Goal: Information Seeking & Learning: Check status

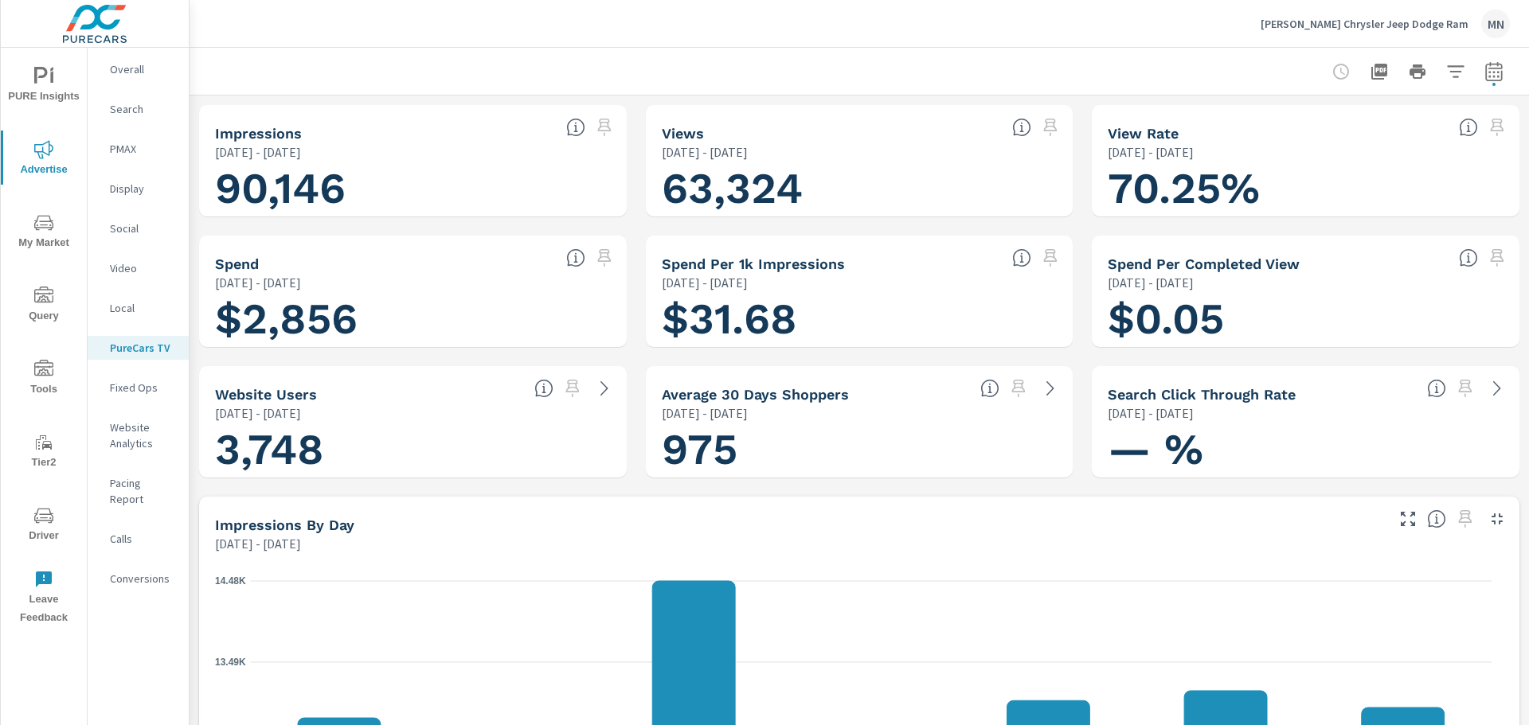
click at [1398, 22] on p "[PERSON_NAME] Chrysler Jeep Dodge Ram" at bounding box center [1365, 24] width 208 height 14
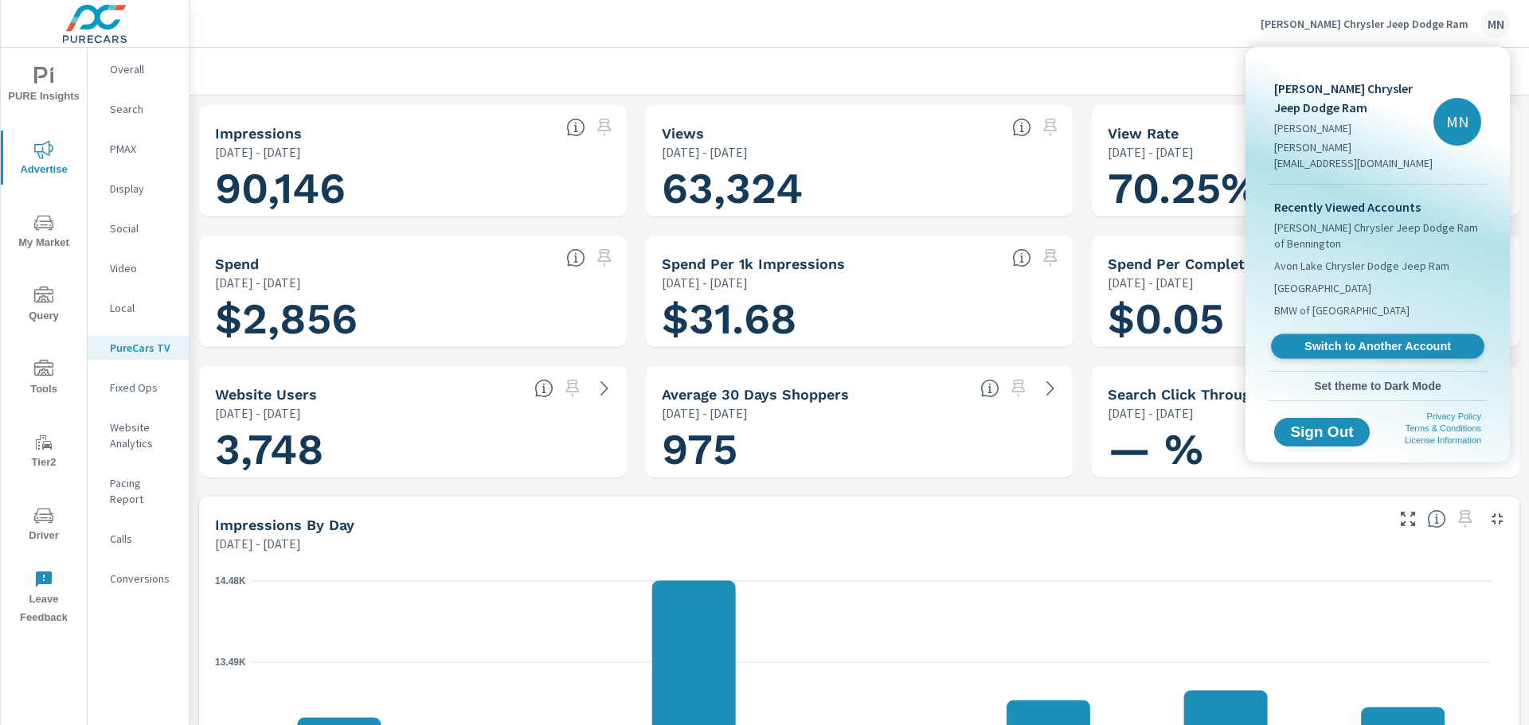
click at [1366, 339] on span "Switch to Another Account" at bounding box center [1377, 346] width 195 height 15
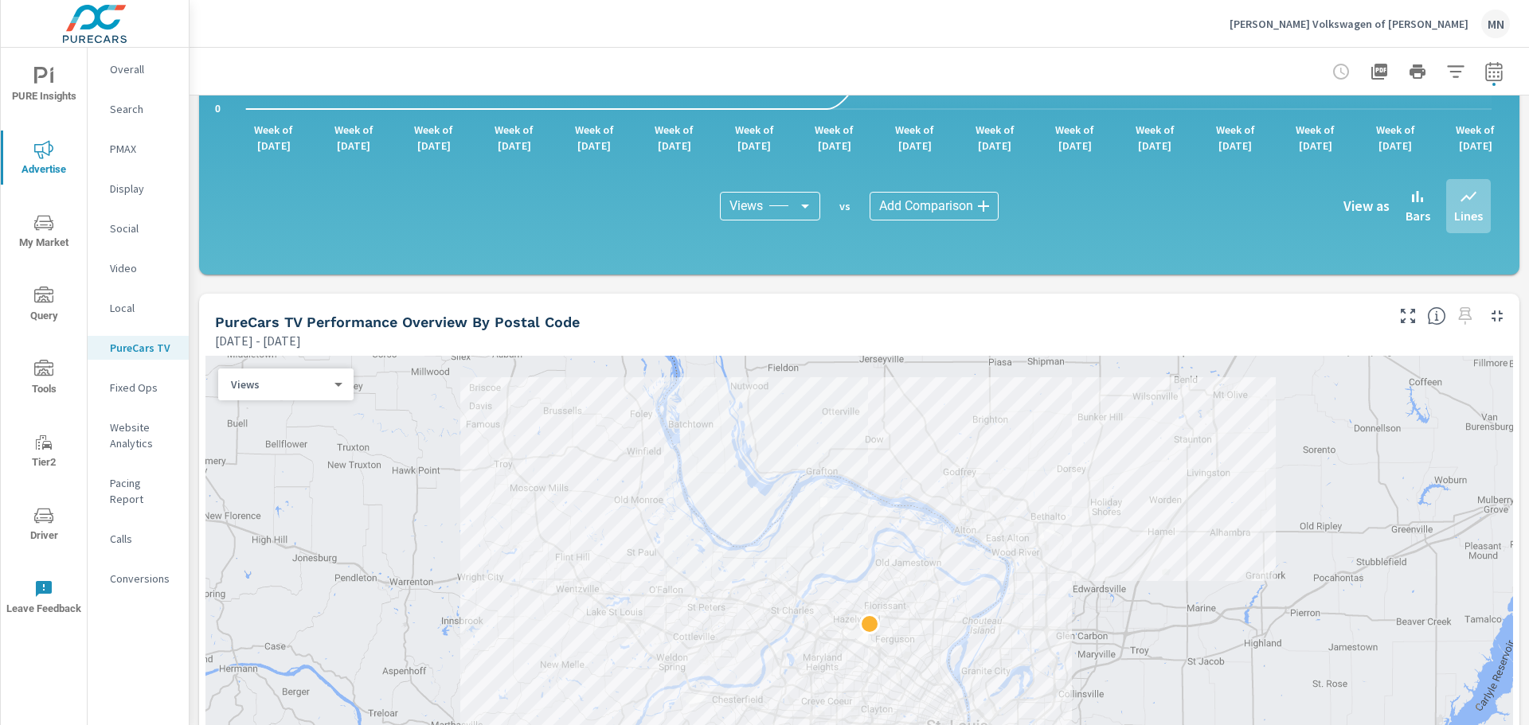
scroll to position [1115, 0]
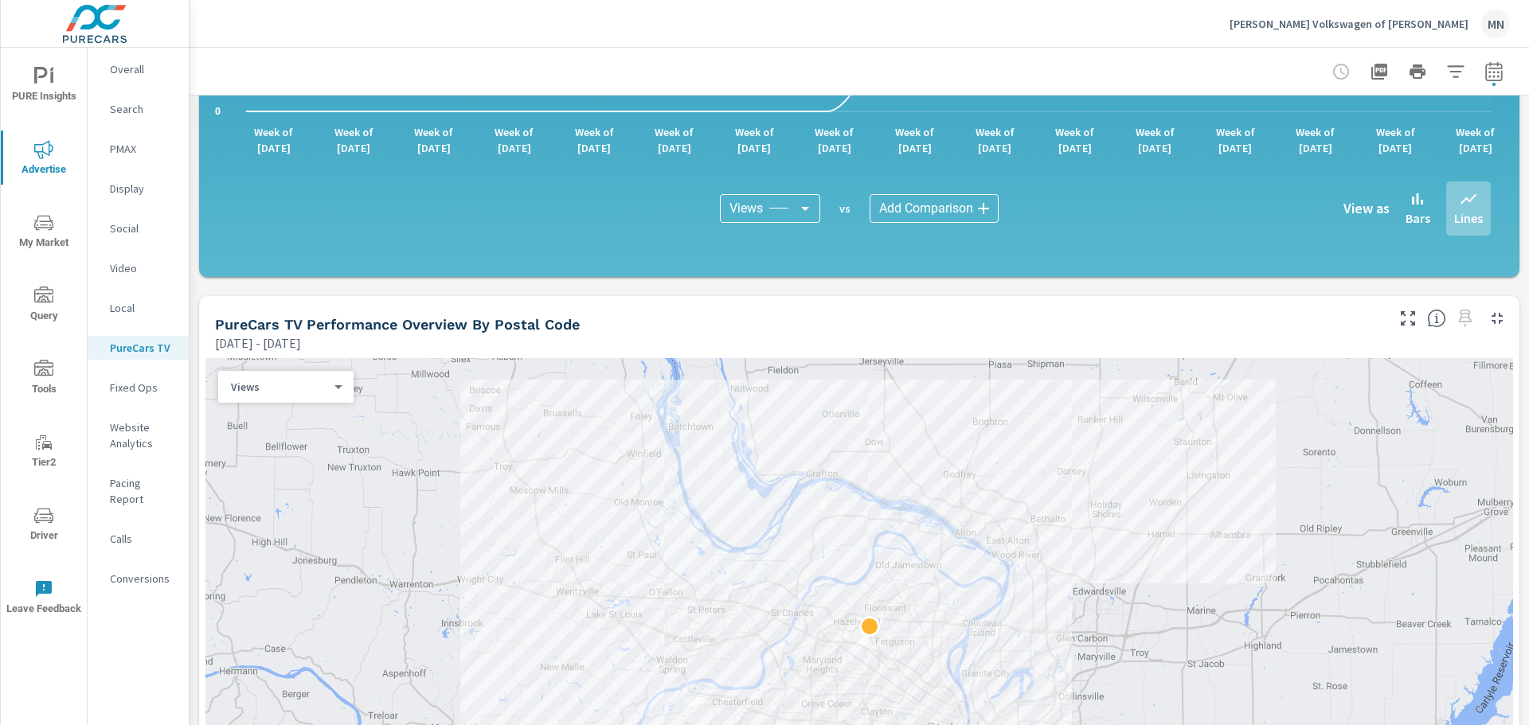
click at [1487, 323] on icon "button" at bounding box center [1496, 318] width 19 height 19
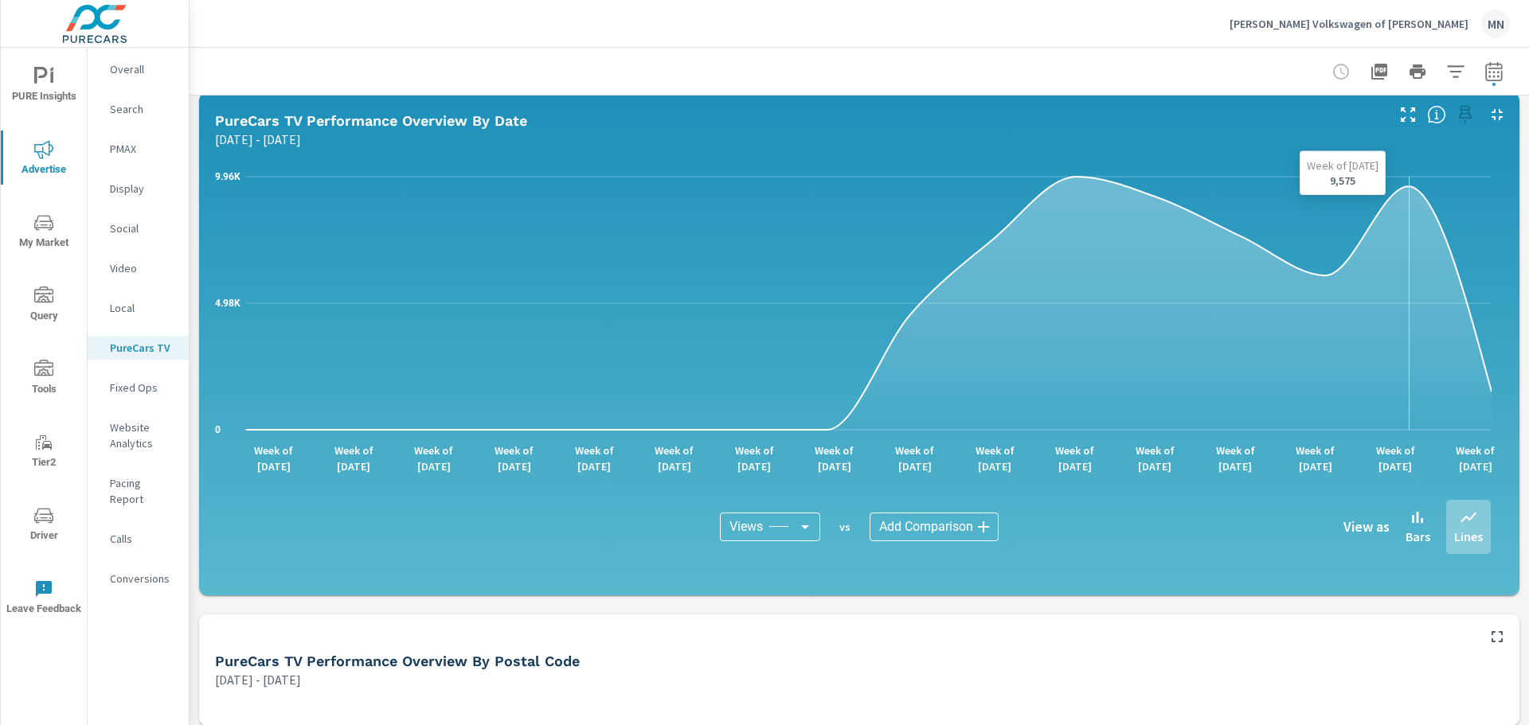
scroll to position [717, 0]
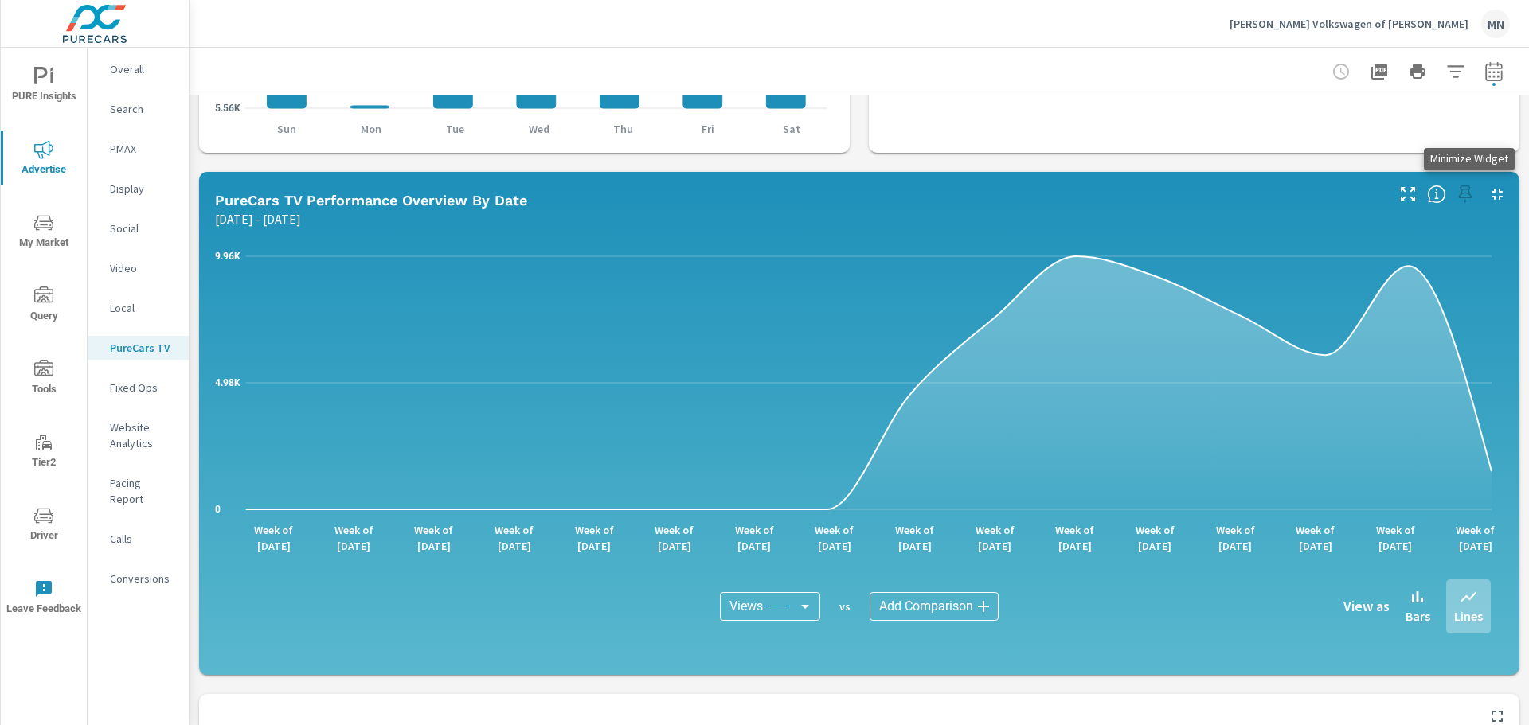
click at [1491, 193] on icon "button" at bounding box center [1496, 194] width 11 height 11
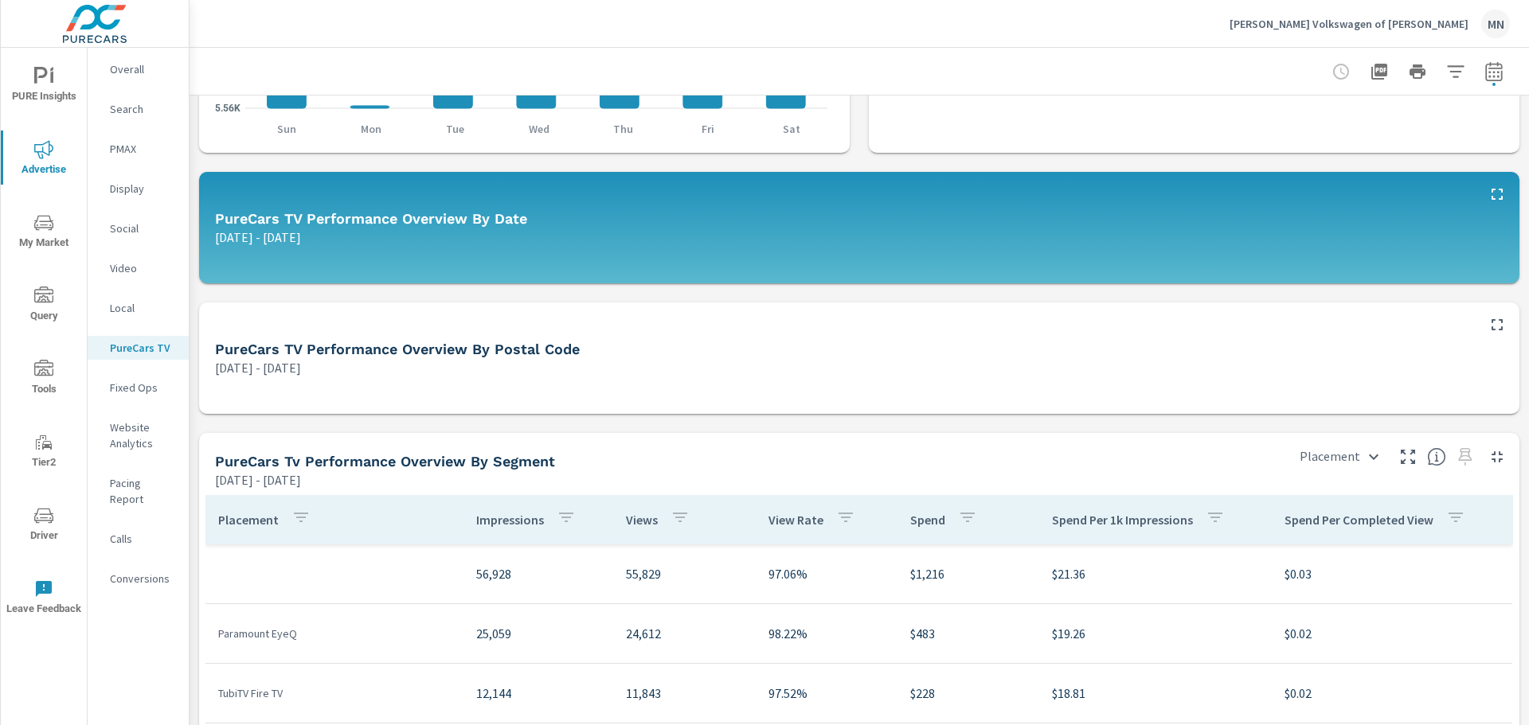
scroll to position [1035, 0]
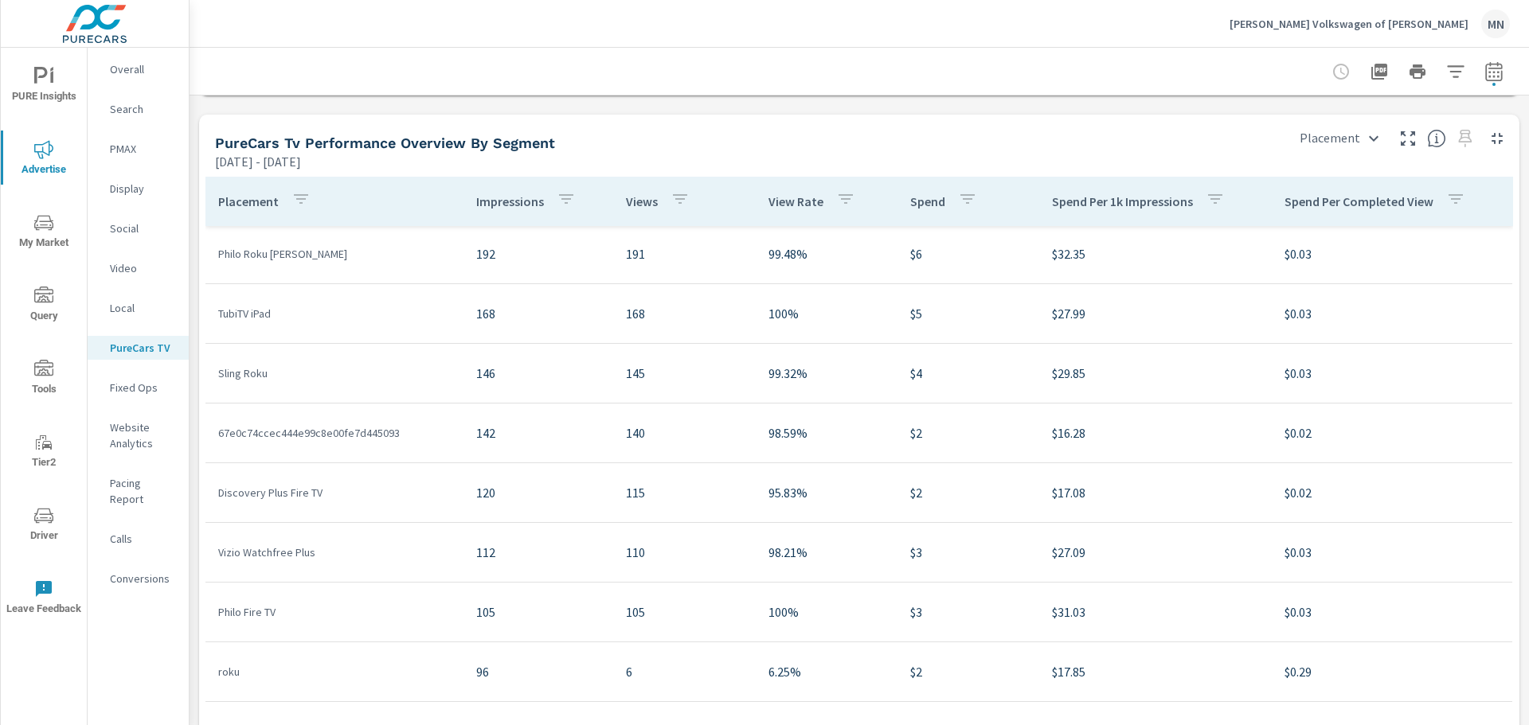
scroll to position [1354, 0]
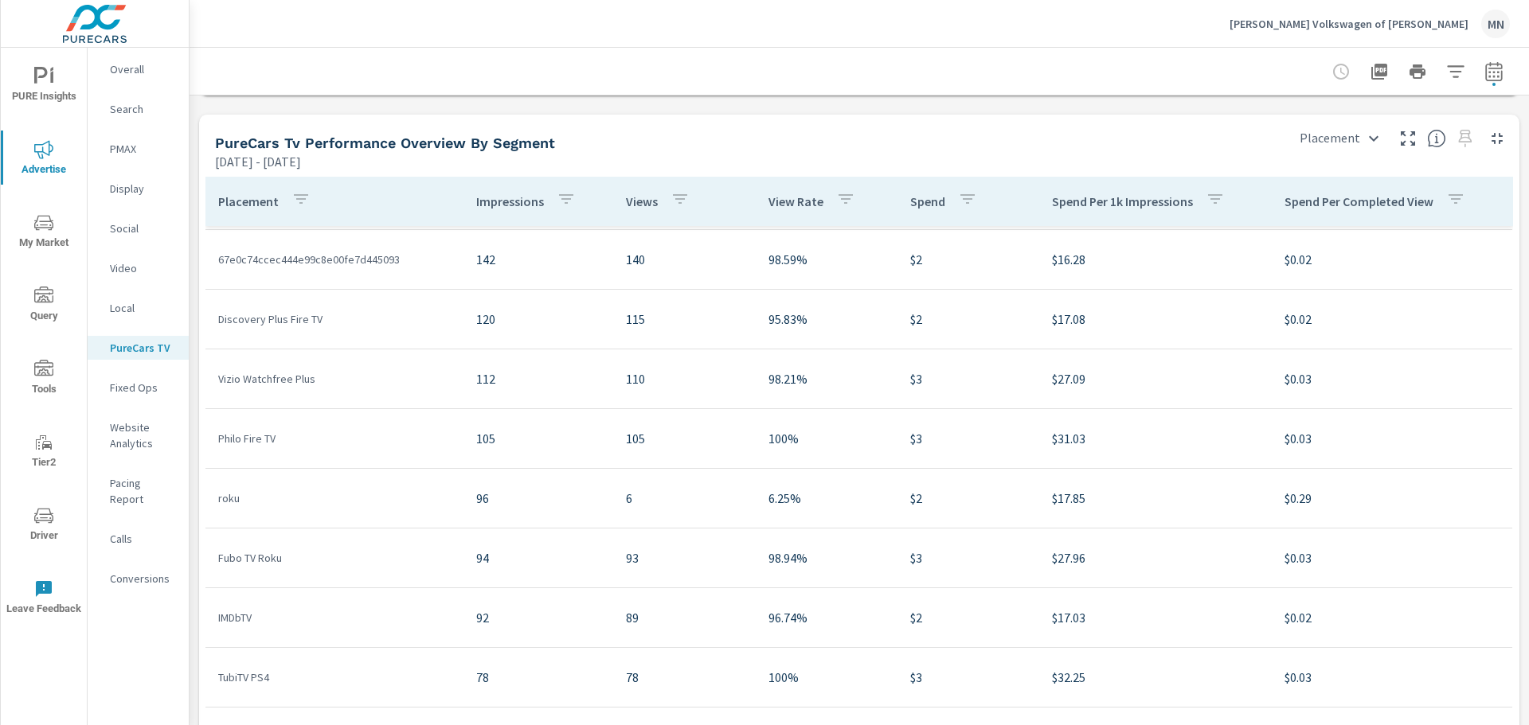
scroll to position [1513, 0]
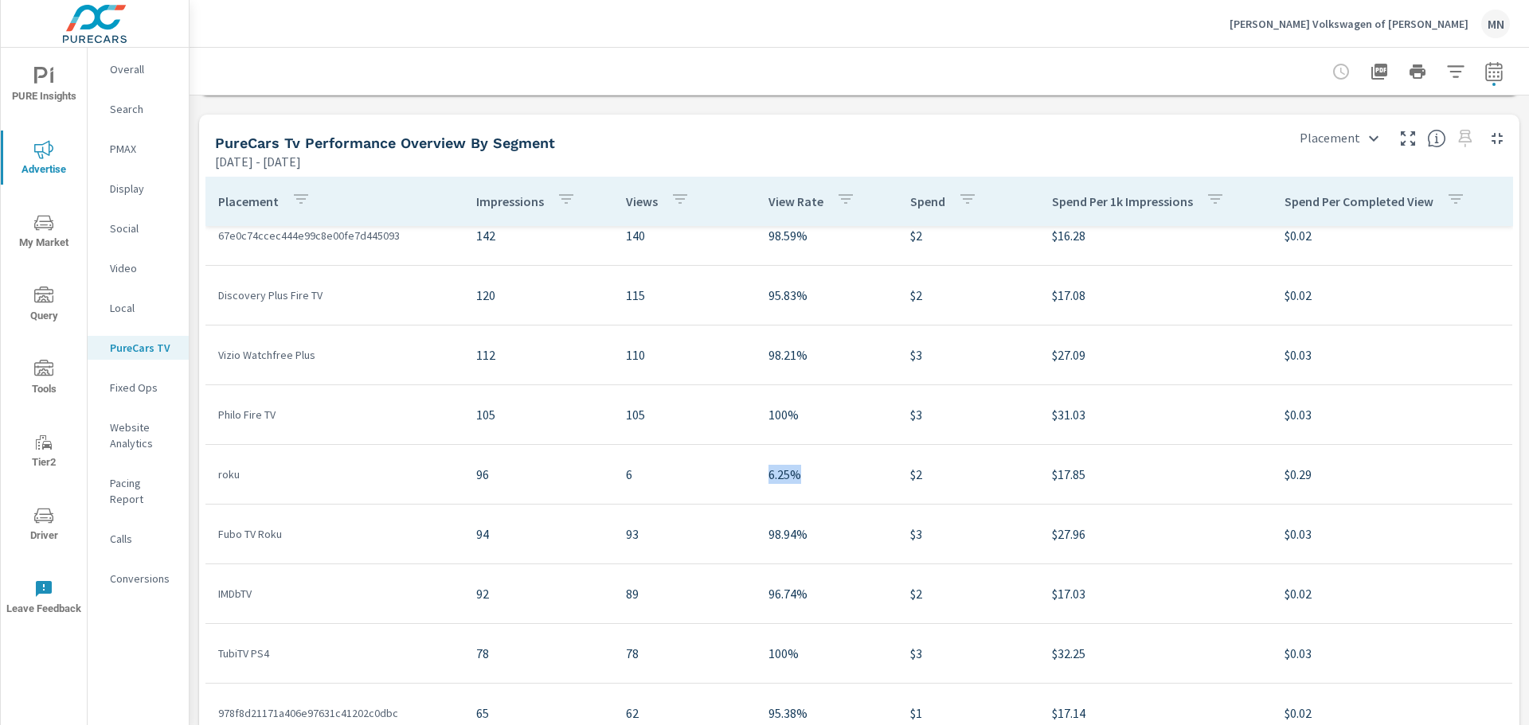
drag, startPoint x: 795, startPoint y: 478, endPoint x: 734, endPoint y: 479, distance: 60.5
click at [734, 479] on tr "roku 96 6 6.25% $2 $17.85 $0.29" at bounding box center [858, 475] width 1307 height 60
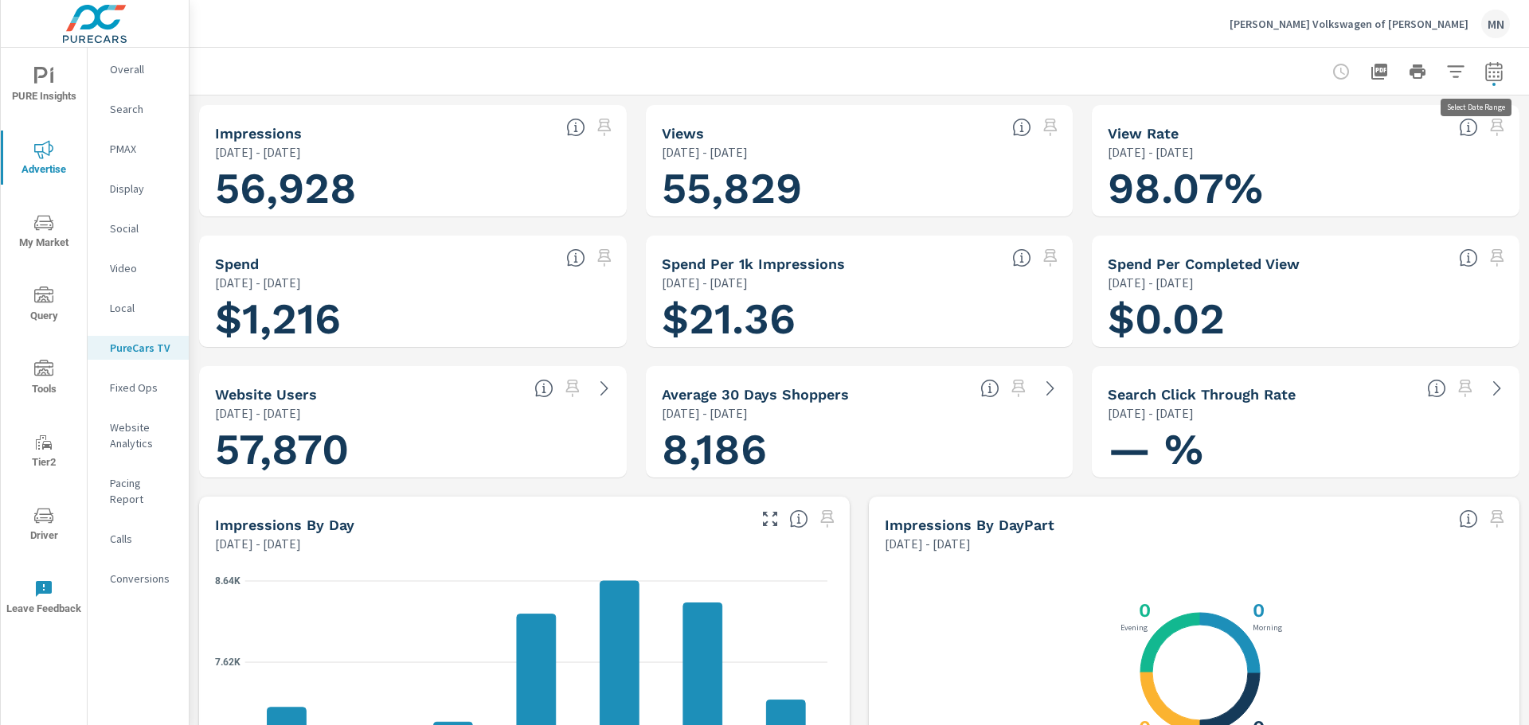
click at [1484, 69] on icon "button" at bounding box center [1493, 71] width 19 height 19
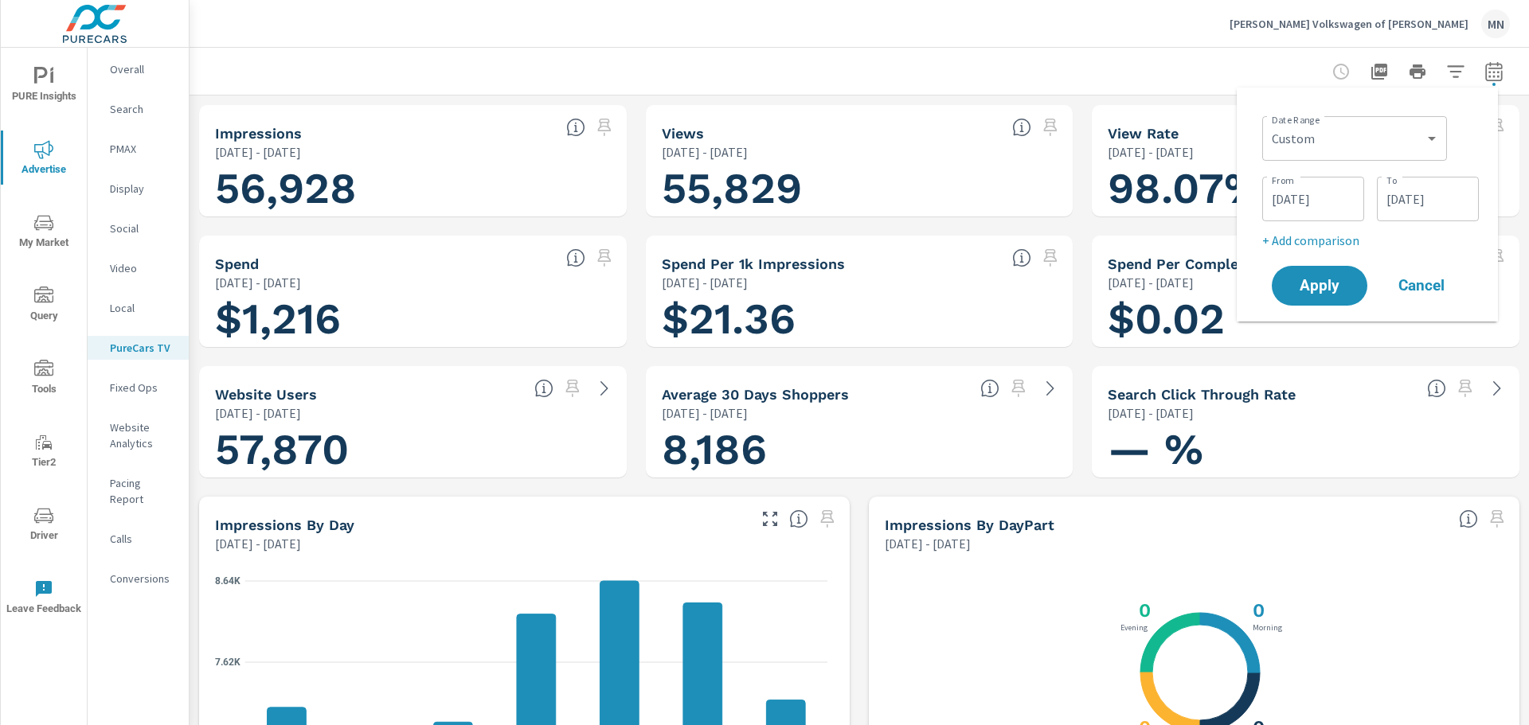
click at [1327, 209] on input "07/01/2025" at bounding box center [1313, 199] width 89 height 32
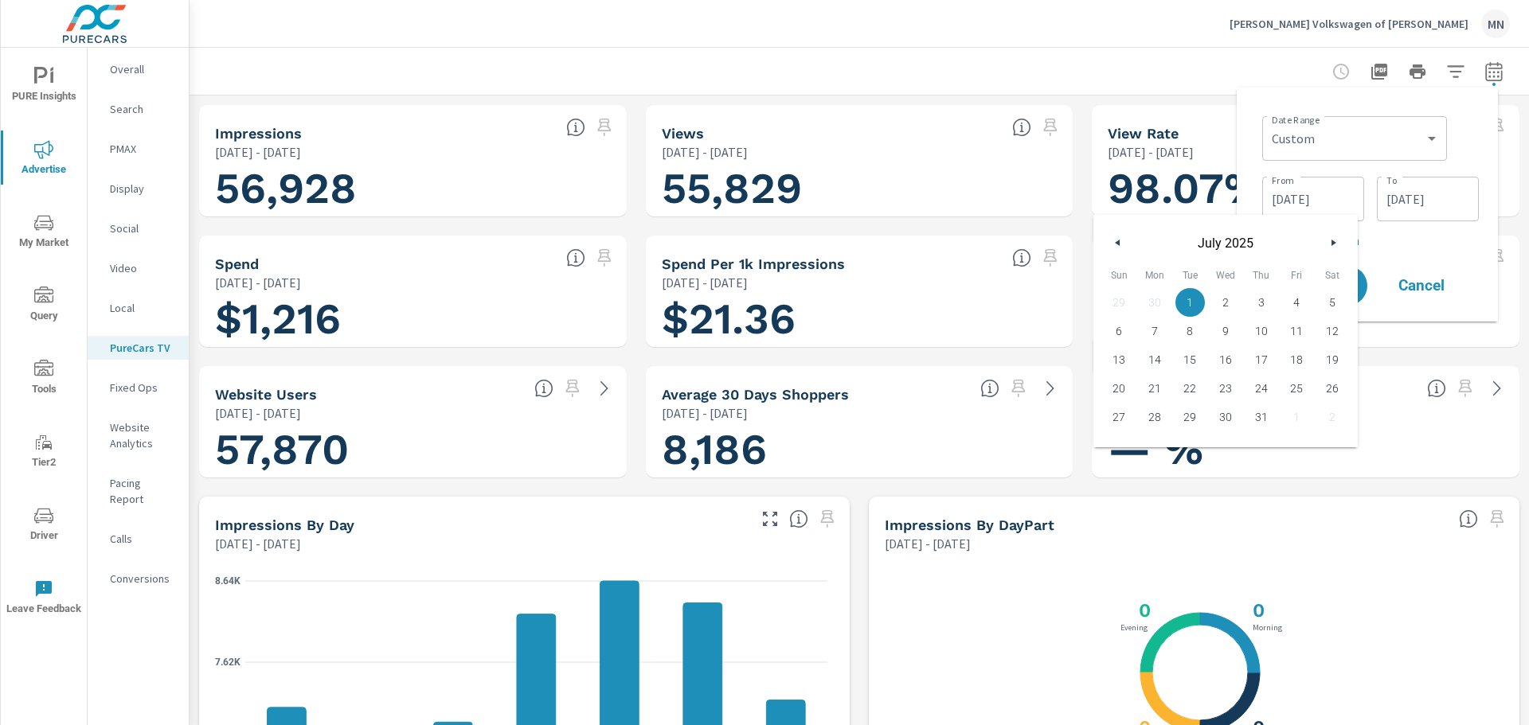
click at [1331, 243] on icon "button" at bounding box center [1335, 243] width 8 height 6
click at [1332, 243] on icon "button" at bounding box center [1335, 243] width 8 height 6
click at [1150, 302] on span "1" at bounding box center [1155, 302] width 36 height 21
type input "09/01/2025"
click at [1410, 206] on input "10/12/2025" at bounding box center [1427, 199] width 89 height 32
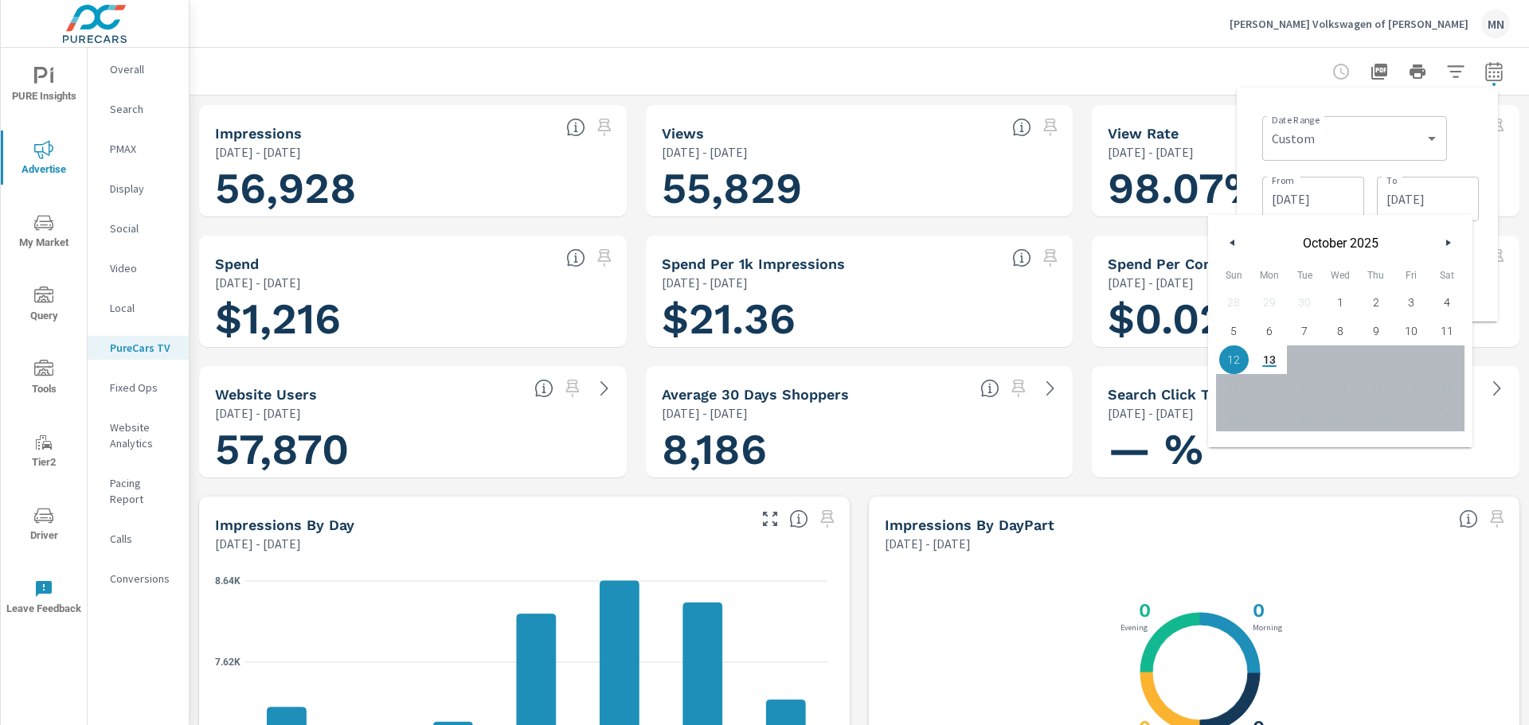
click at [1234, 248] on button "button" at bounding box center [1232, 242] width 19 height 19
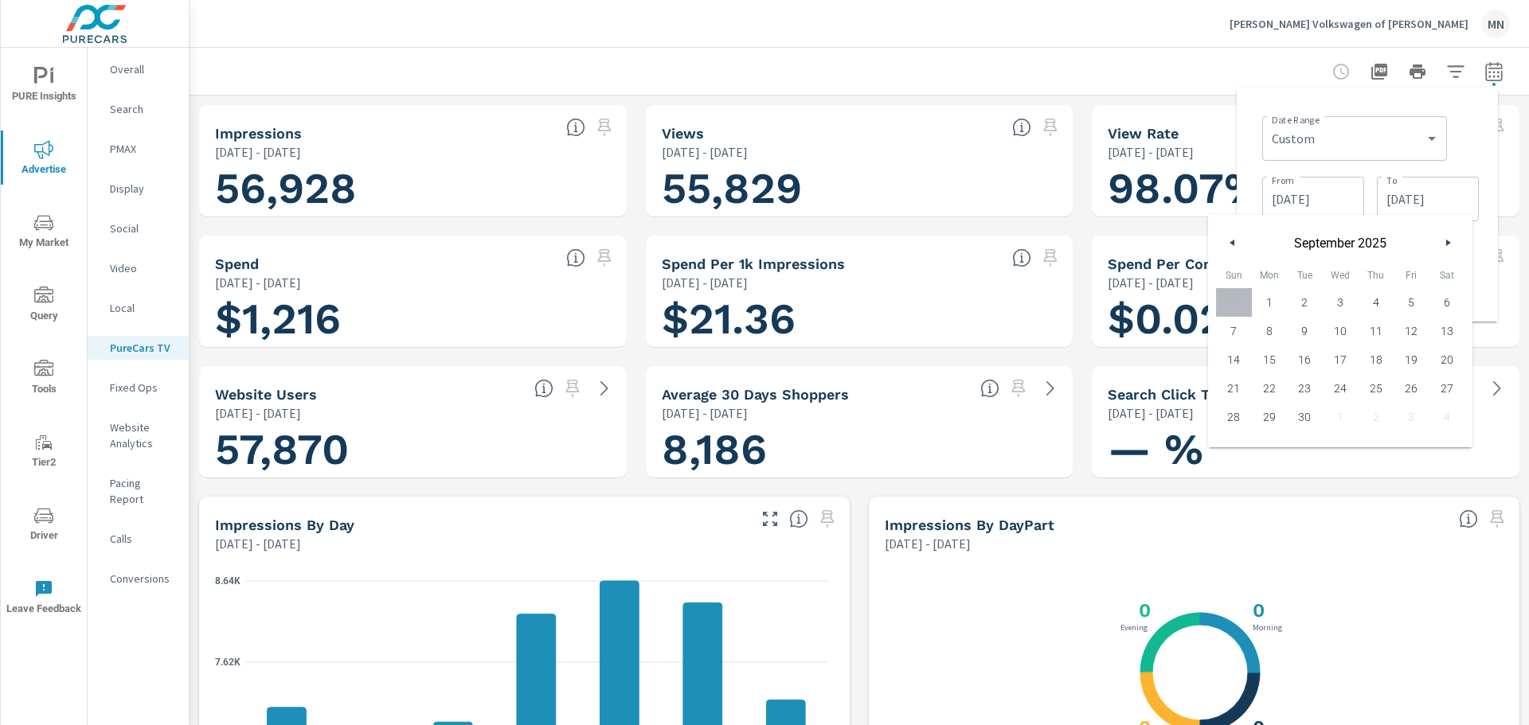
click at [1305, 421] on span "30" at bounding box center [1305, 417] width 36 height 21
type input "09/30/2025"
click at [1250, 126] on div "Date Range Custom Yesterday Last week Last 7 days Last 14 days Last 30 days Las…" at bounding box center [1367, 204] width 236 height 209
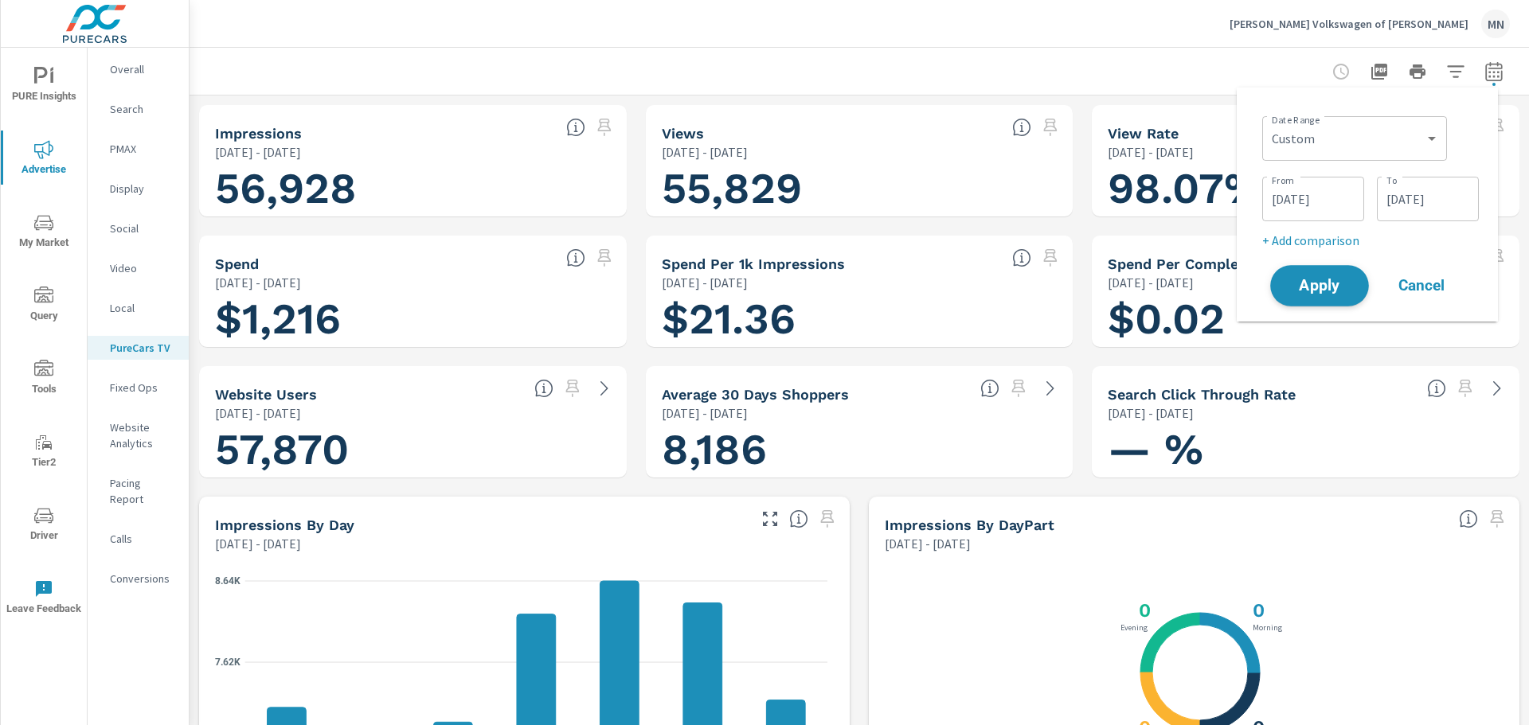
click at [1322, 294] on span "Apply" at bounding box center [1319, 286] width 65 height 15
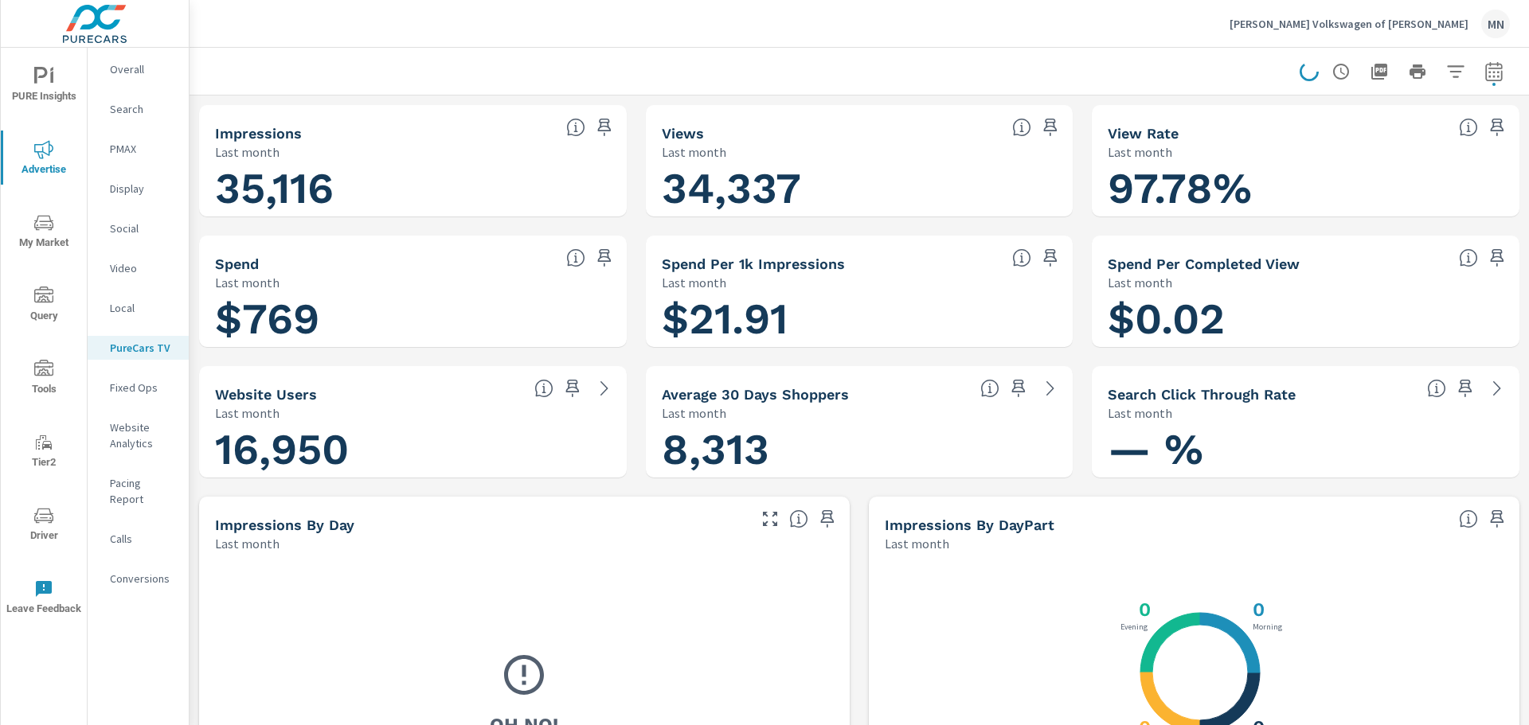
click at [1371, 72] on icon "button" at bounding box center [1379, 72] width 16 height 16
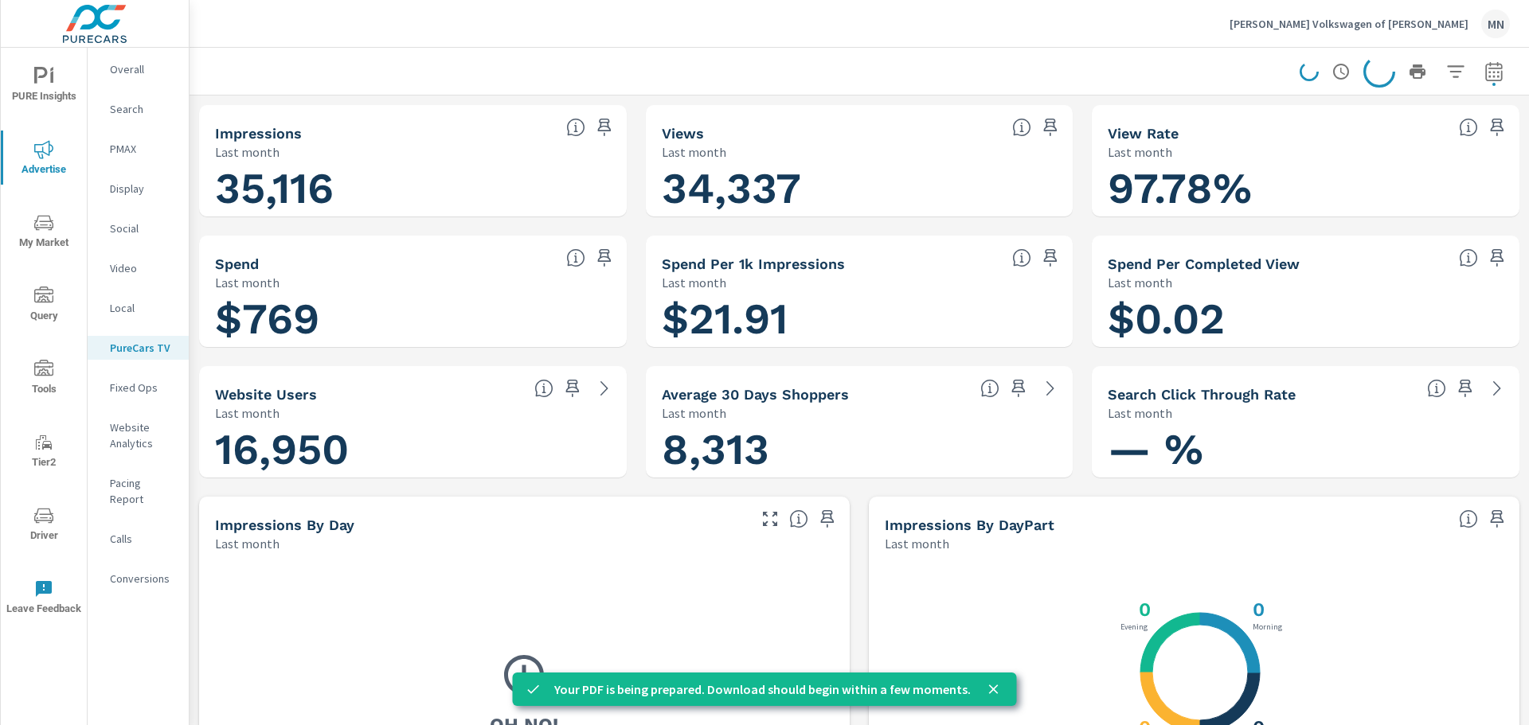
click at [126, 117] on div "Search" at bounding box center [138, 109] width 101 height 24
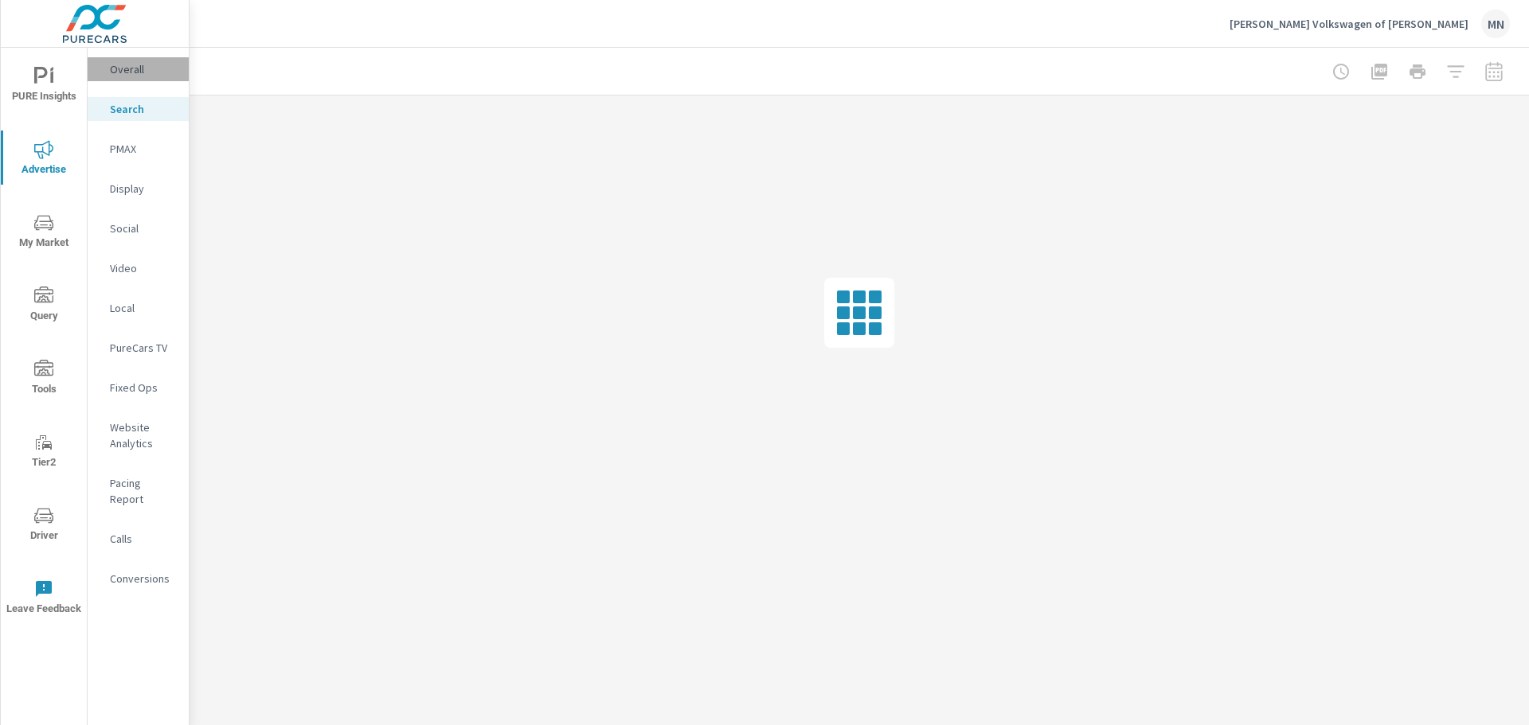
click at [128, 72] on p "Overall" at bounding box center [143, 69] width 66 height 16
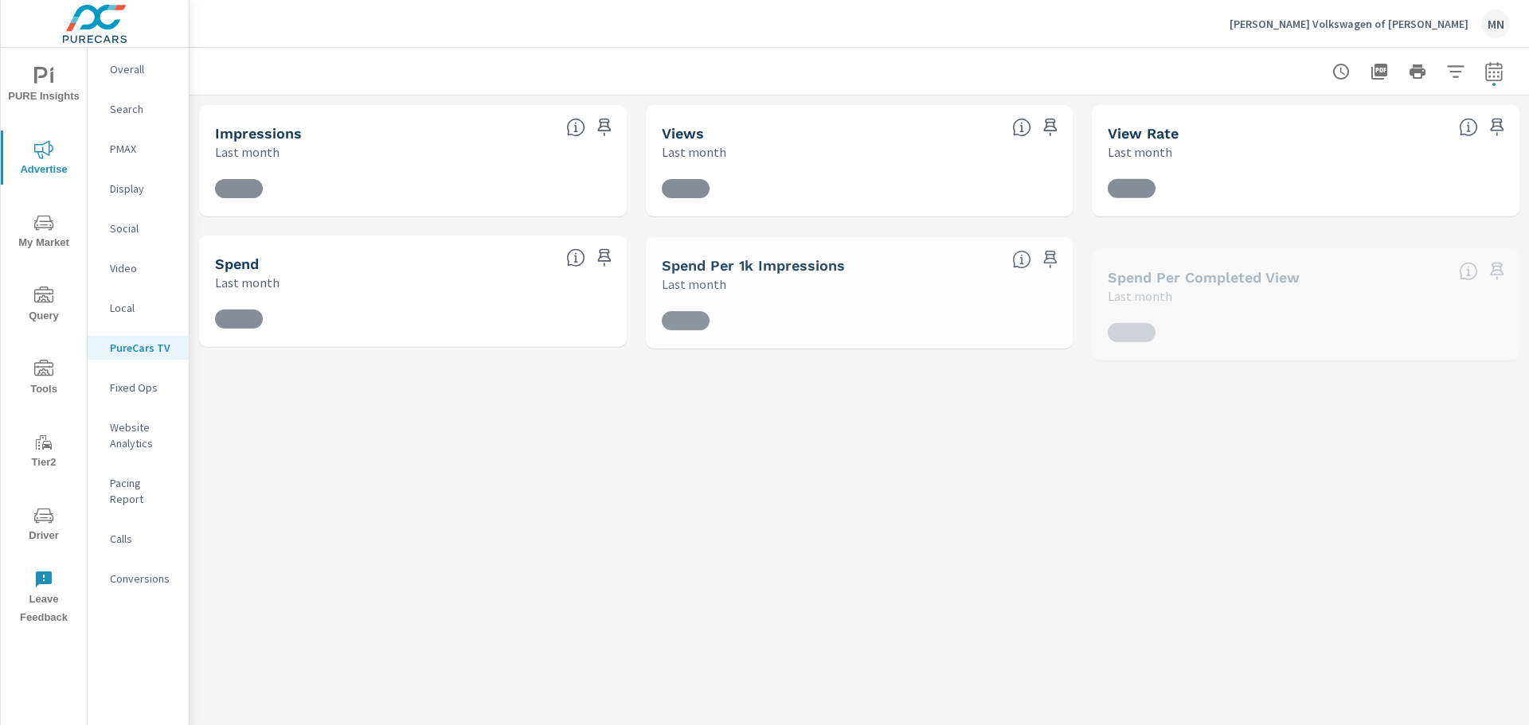
scroll to position [478, 0]
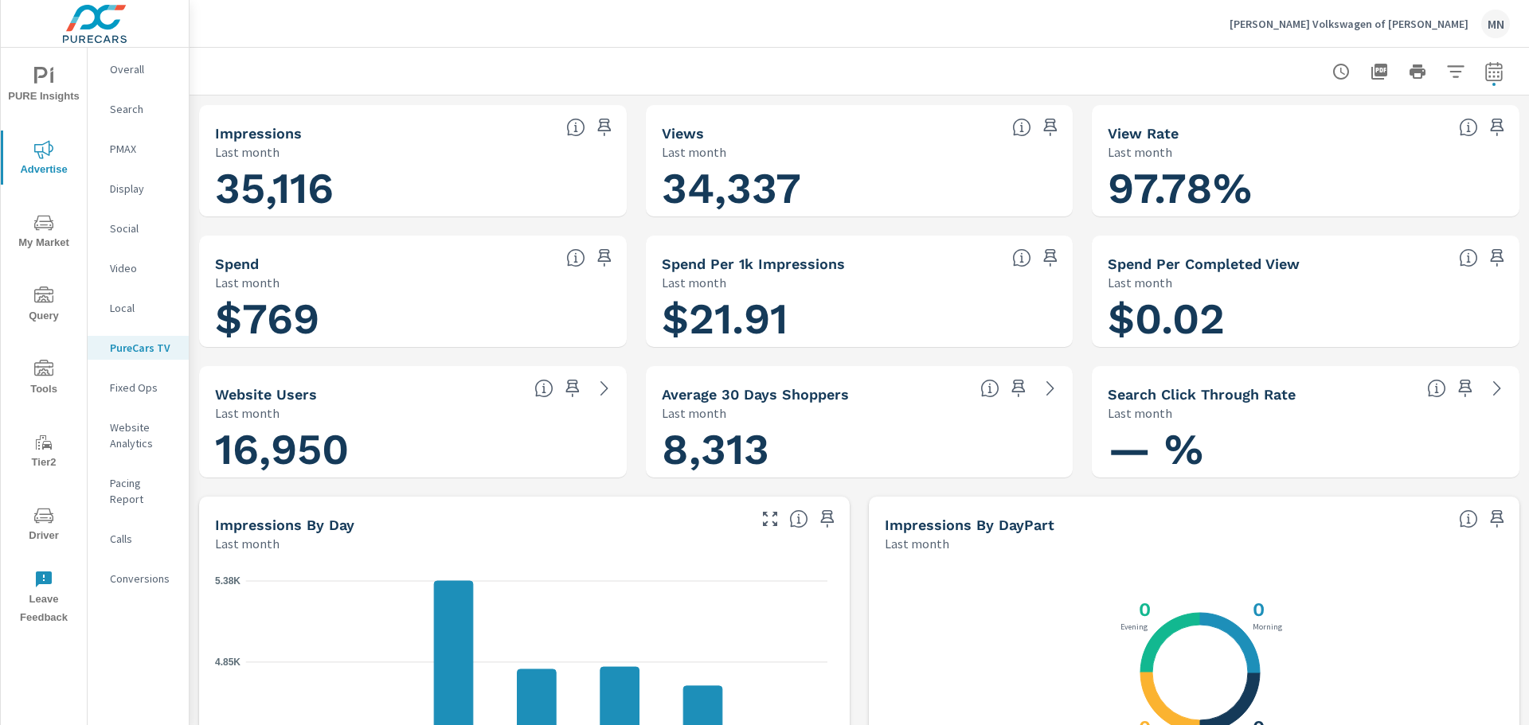
click at [1371, 76] on icon "button" at bounding box center [1379, 72] width 16 height 16
